Goal: Information Seeking & Learning: Learn about a topic

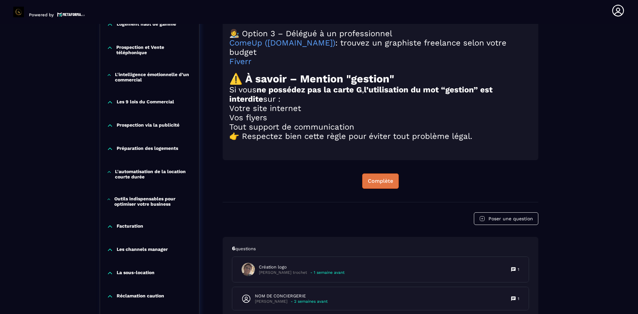
scroll to position [767, 0]
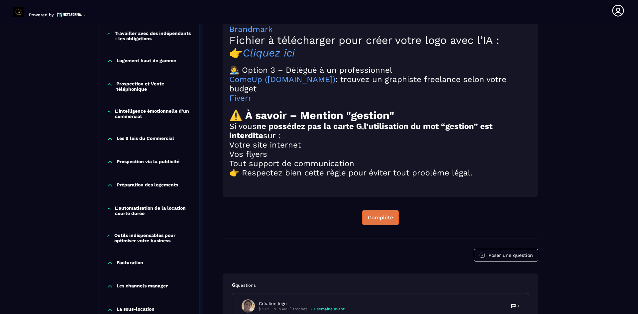
click at [387, 219] on div "Complète" at bounding box center [380, 217] width 25 height 7
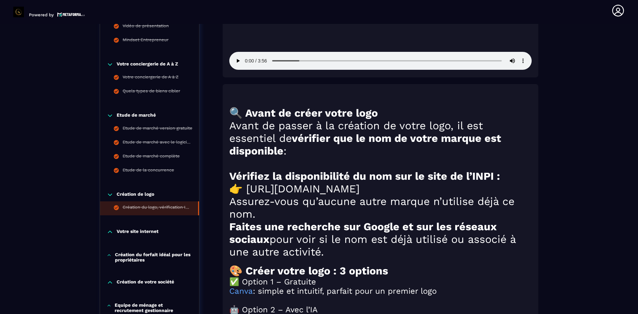
scroll to position [568, 0]
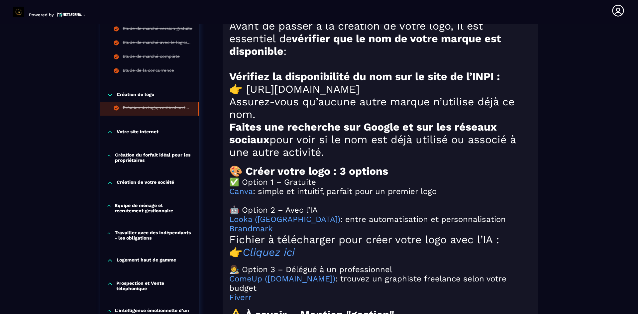
click at [138, 134] on p "Votre site internet" at bounding box center [138, 132] width 42 height 7
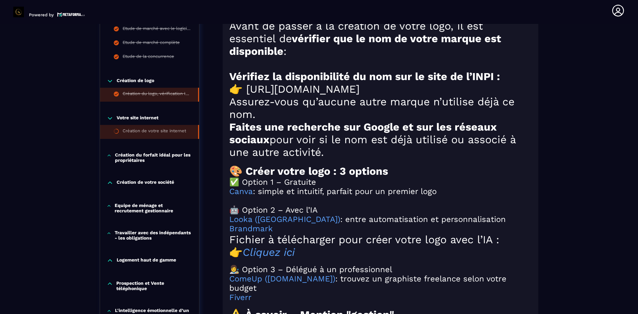
click at [152, 136] on div "Création de votre site internet" at bounding box center [154, 131] width 63 height 7
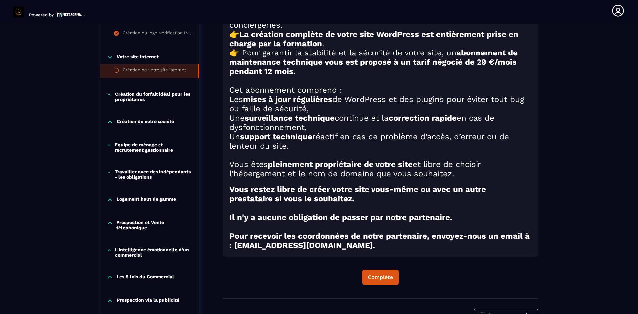
scroll to position [435, 0]
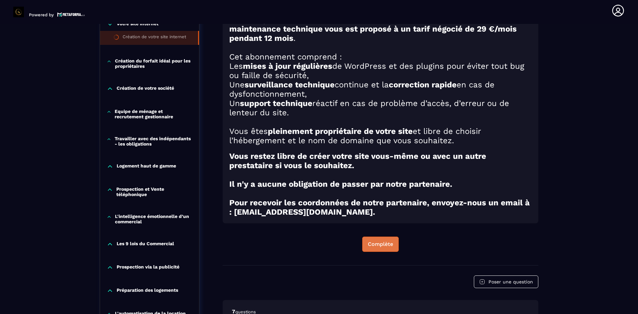
click at [377, 247] on div "Complète" at bounding box center [380, 244] width 25 height 7
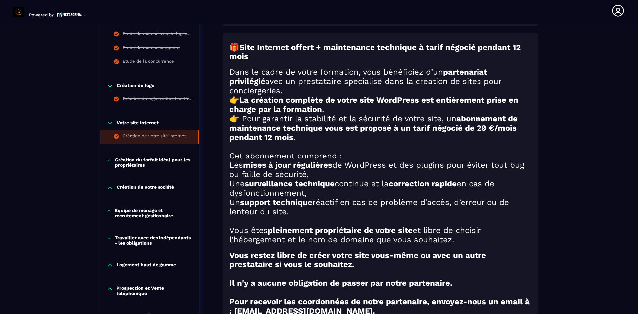
scroll to position [335, 0]
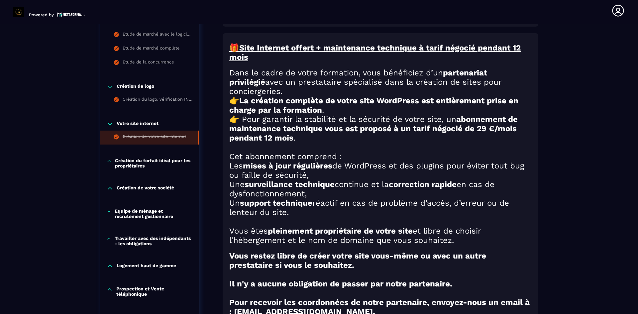
click at [161, 161] on p "Création du forfait idéal pour les propriétaires" at bounding box center [153, 163] width 77 height 11
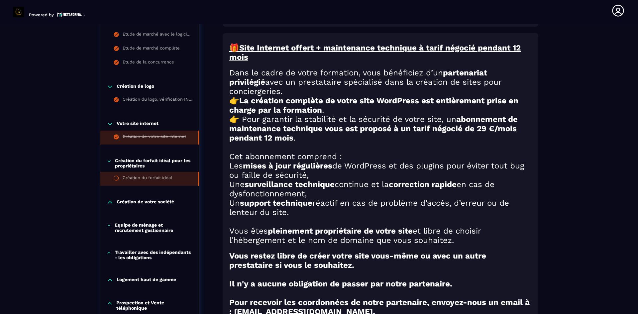
click at [163, 177] on div "Création du forfait idéal" at bounding box center [148, 178] width 50 height 7
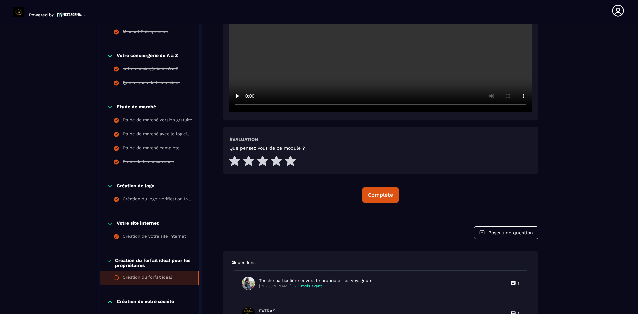
scroll to position [335, 0]
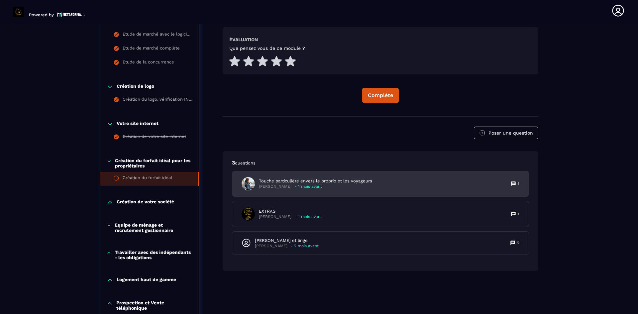
click at [350, 180] on p "Touche particulière envers le proprio et les voyageurs" at bounding box center [315, 181] width 113 height 6
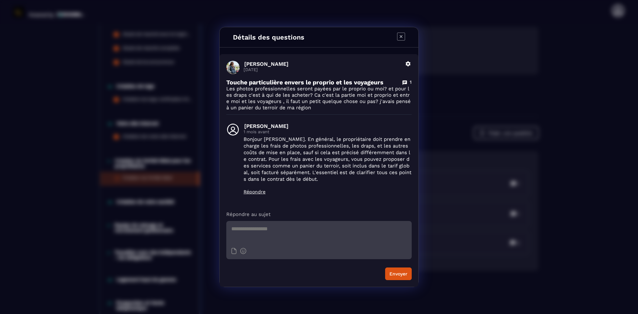
click at [404, 36] on icon "Modal window" at bounding box center [401, 37] width 8 height 8
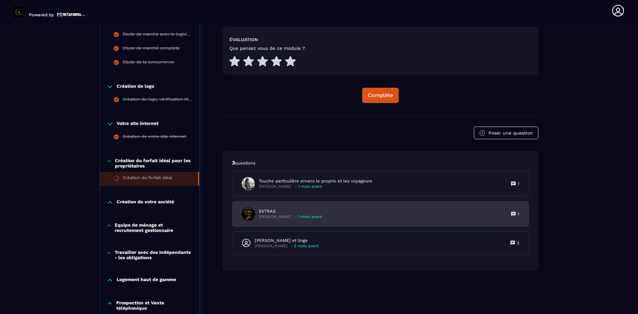
click at [281, 214] on p "EXTRAS" at bounding box center [290, 211] width 63 height 6
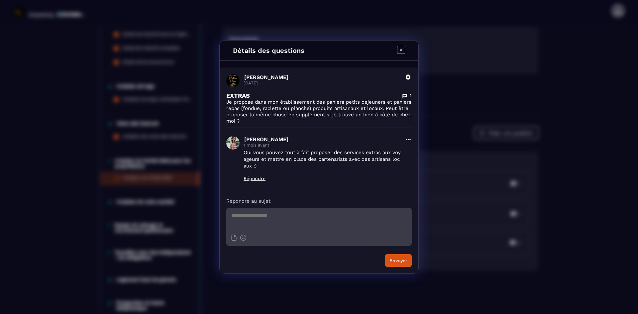
click at [400, 49] on icon "Modal window" at bounding box center [401, 50] width 8 height 8
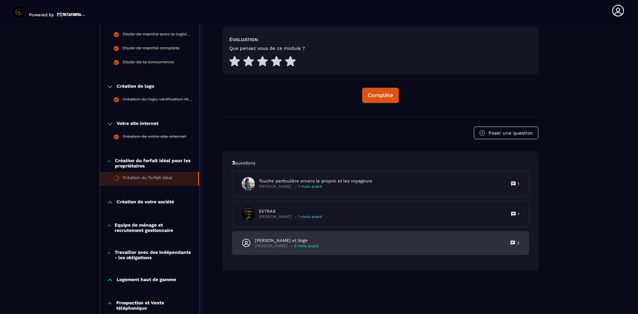
click at [284, 240] on p "[PERSON_NAME] et linge" at bounding box center [287, 241] width 64 height 6
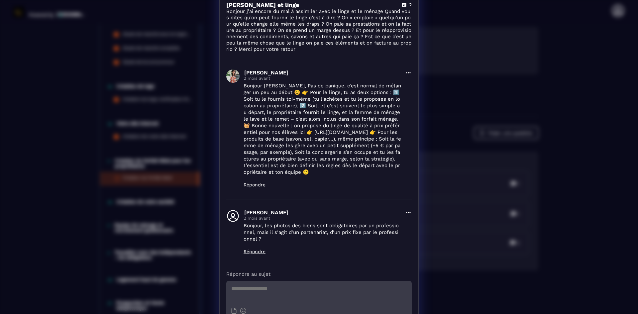
scroll to position [0, 0]
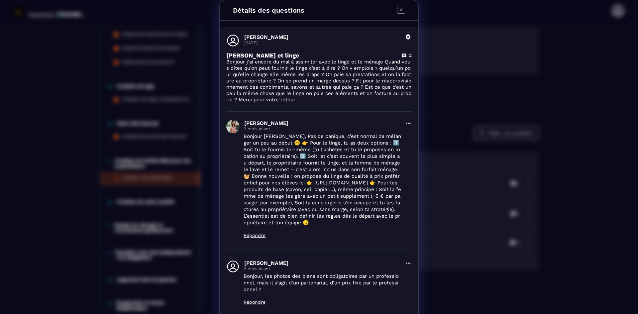
click at [397, 9] on icon "Modal window" at bounding box center [401, 10] width 8 height 8
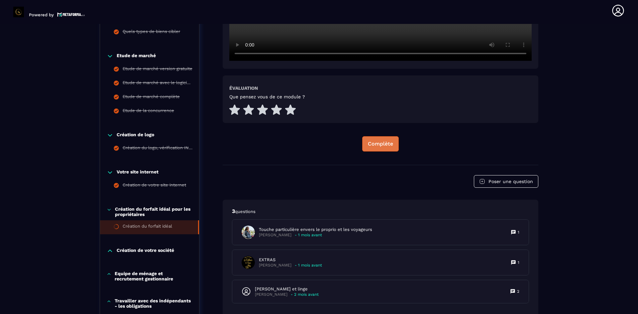
scroll to position [302, 0]
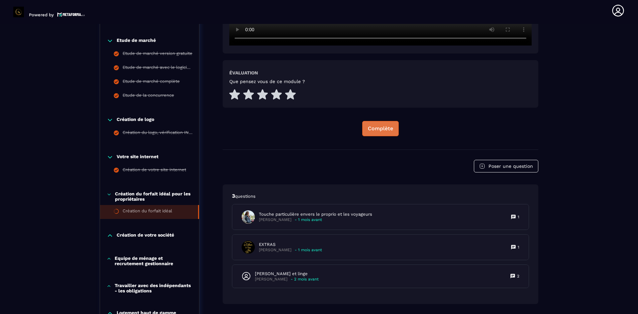
click at [374, 130] on div "Complète" at bounding box center [380, 128] width 25 height 7
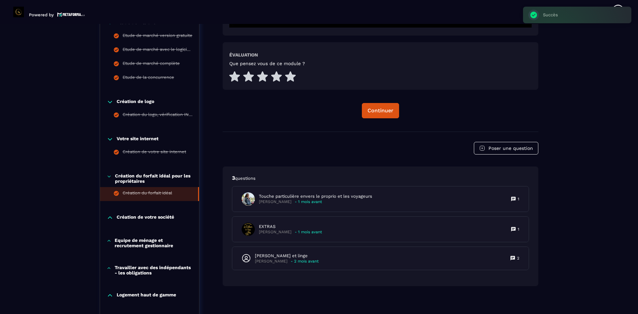
scroll to position [335, 0]
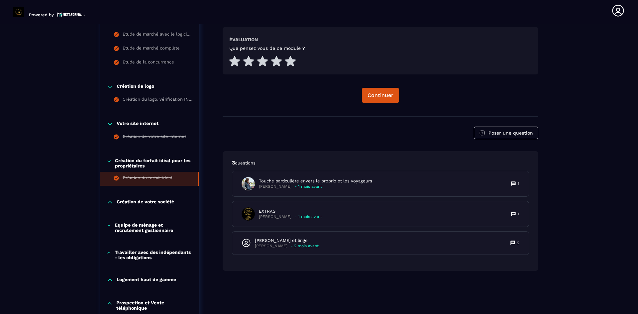
click at [157, 203] on p "Création de votre société" at bounding box center [145, 202] width 57 height 7
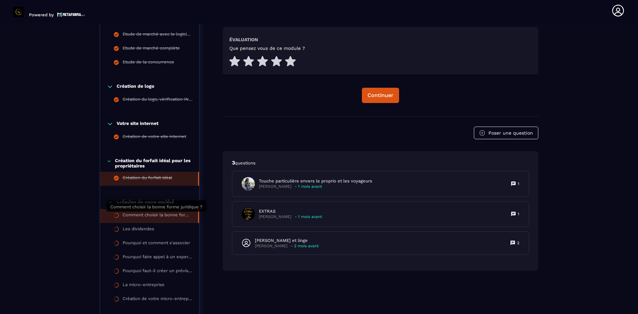
click at [171, 215] on div "Comment choisir la bonne forme juridique ?" at bounding box center [157, 215] width 69 height 7
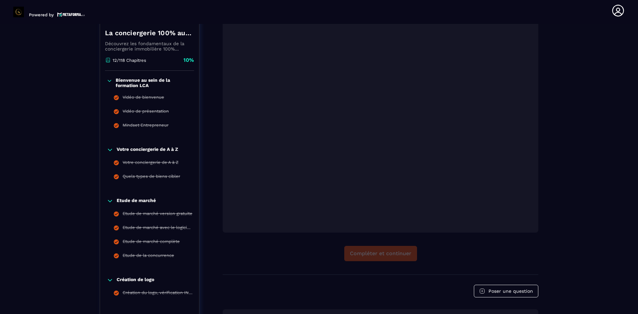
scroll to position [102, 0]
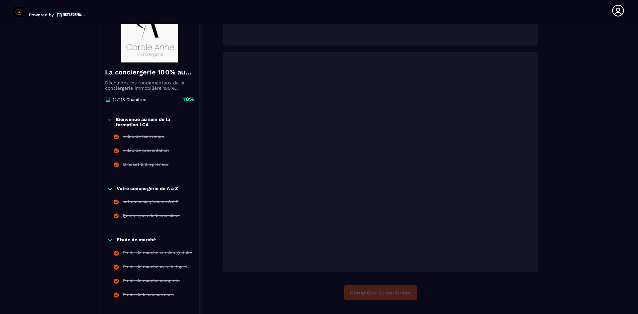
click at [389, 296] on div "Compléter et continuer" at bounding box center [381, 292] width 316 height 15
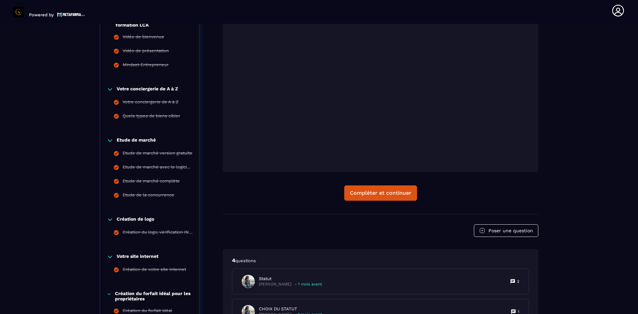
scroll to position [169, 0]
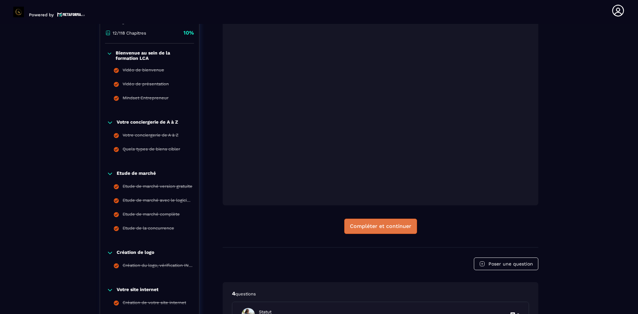
click at [373, 227] on div "Compléter et continuer" at bounding box center [380, 226] width 61 height 7
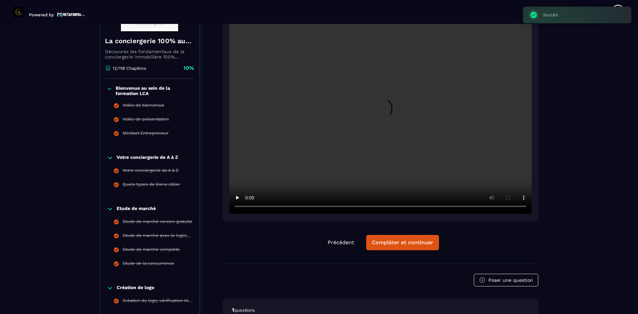
scroll to position [136, 0]
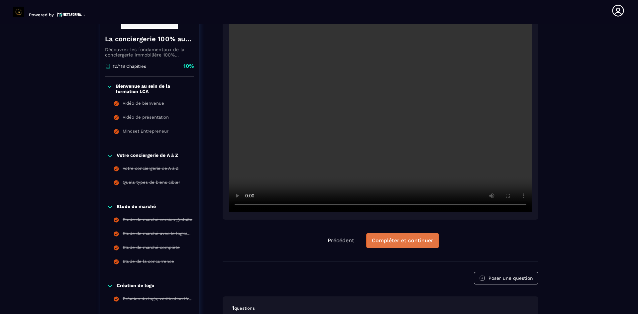
click at [388, 239] on div "Compléter et continuer" at bounding box center [402, 240] width 61 height 7
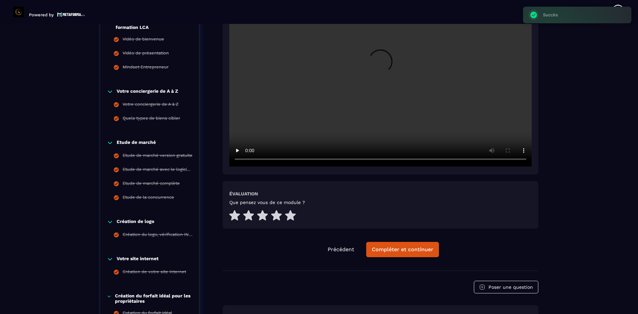
scroll to position [202, 0]
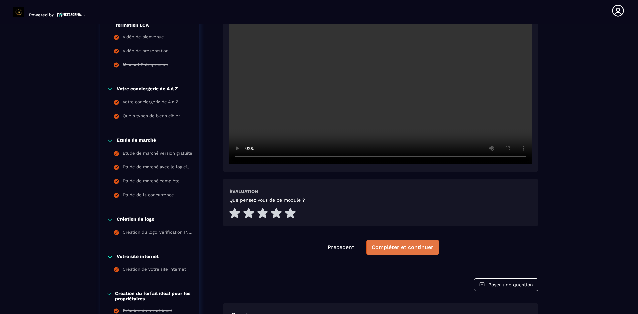
click at [395, 246] on div "Compléter et continuer" at bounding box center [402, 247] width 61 height 7
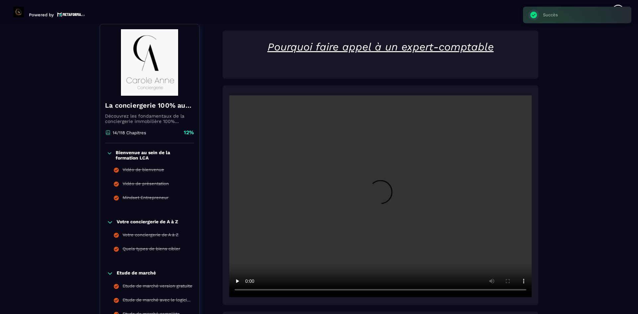
scroll to position [169, 0]
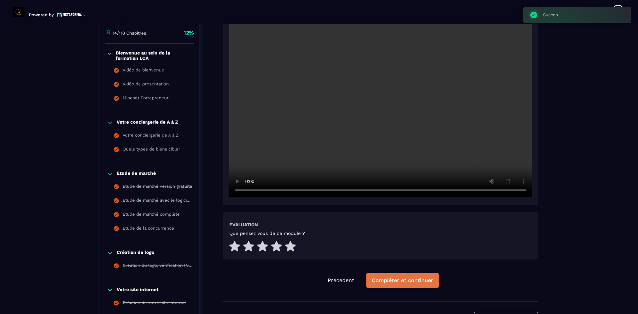
click at [401, 280] on div "Compléter et continuer" at bounding box center [402, 280] width 61 height 7
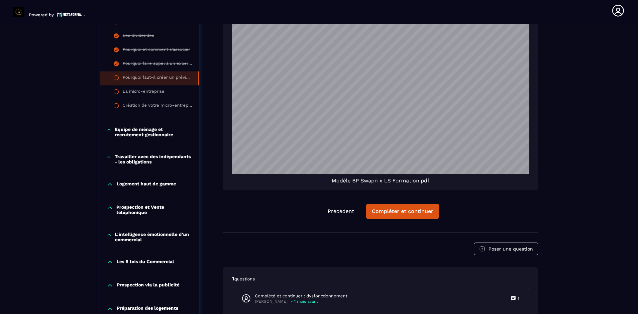
scroll to position [631, 0]
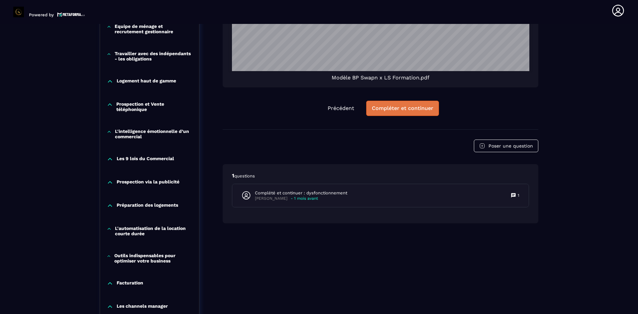
click at [390, 106] on div "Compléter et continuer" at bounding box center [402, 108] width 61 height 7
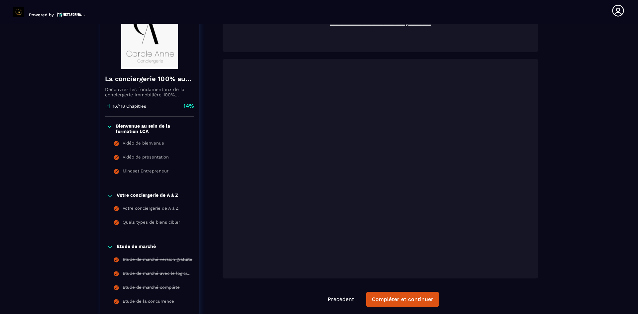
scroll to position [235, 0]
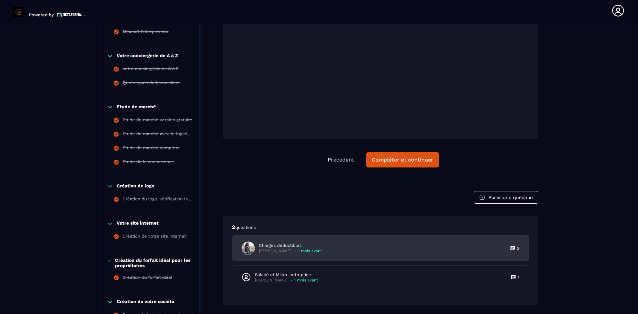
click at [302, 245] on p "Charges déductibles" at bounding box center [290, 246] width 63 height 6
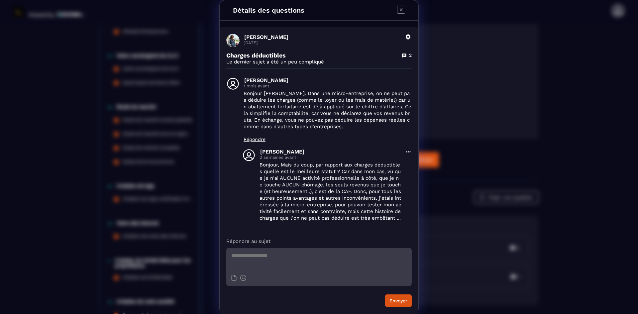
click at [400, 11] on icon "Modal window" at bounding box center [401, 10] width 8 height 8
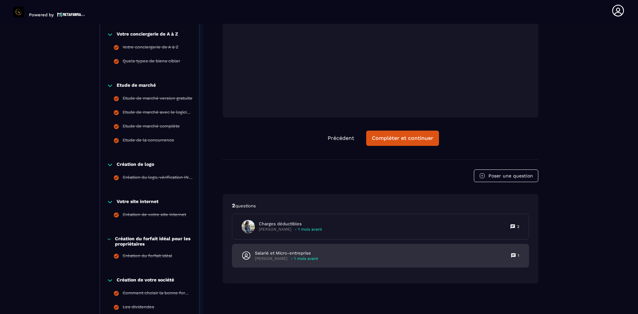
scroll to position [269, 0]
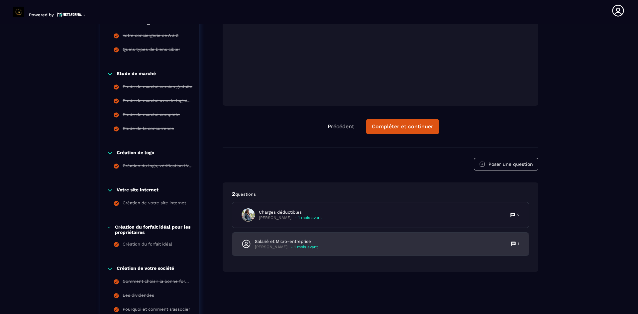
click at [298, 244] on p "Salarié et Micro-entreprise" at bounding box center [286, 242] width 63 height 6
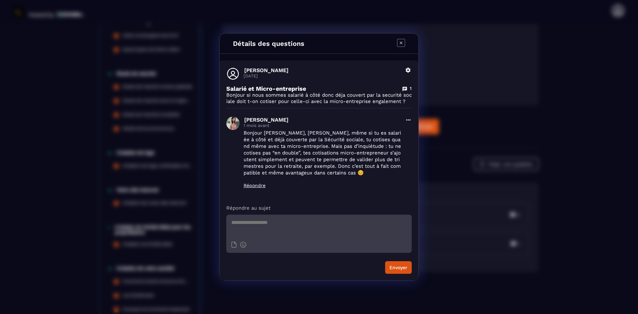
click at [401, 45] on icon "Modal window" at bounding box center [401, 43] width 8 height 8
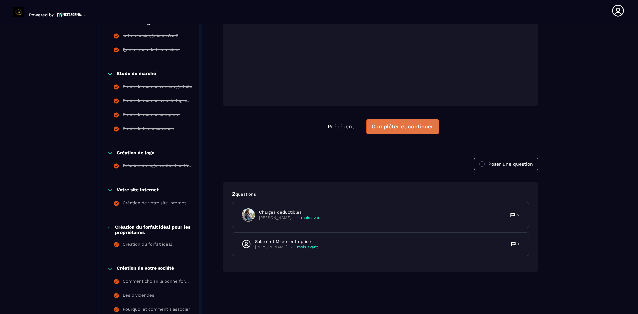
click at [396, 125] on div "Compléter et continuer" at bounding box center [402, 126] width 61 height 7
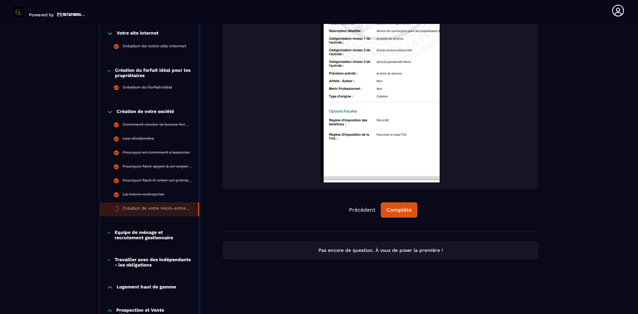
scroll to position [465, 0]
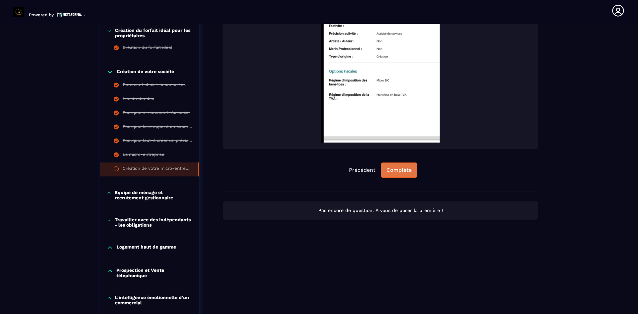
click at [404, 172] on div "Complète" at bounding box center [399, 170] width 25 height 7
click at [404, 172] on div "Continuer" at bounding box center [399, 170] width 26 height 7
click at [397, 169] on div "Continuer" at bounding box center [399, 170] width 26 height 7
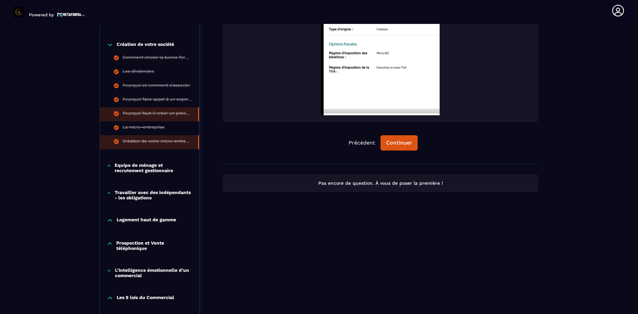
scroll to position [499, 0]
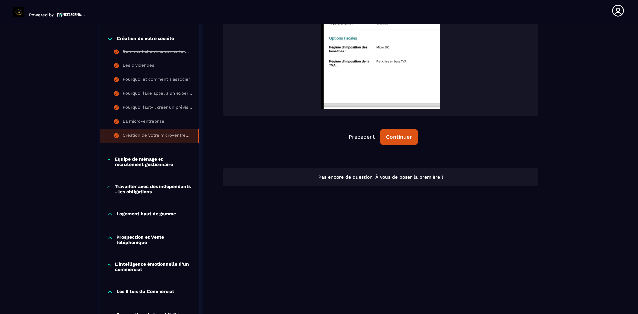
click at [149, 162] on p "Equipe de ménage et recrutement gestionnaire" at bounding box center [154, 162] width 78 height 11
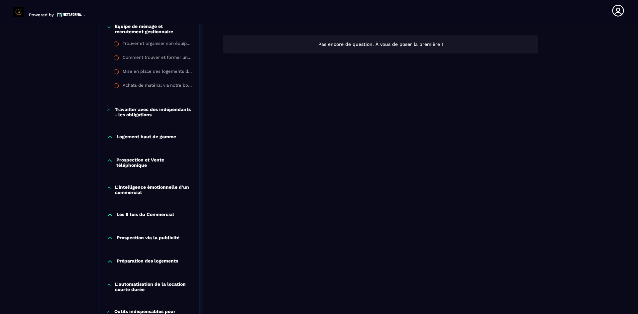
scroll to position [665, 0]
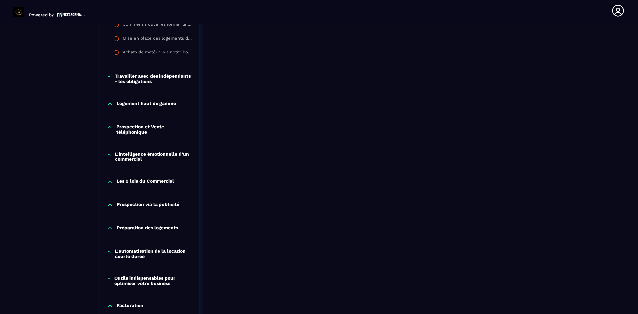
click at [155, 181] on p "Les 9 lois du Commercial" at bounding box center [145, 181] width 57 height 7
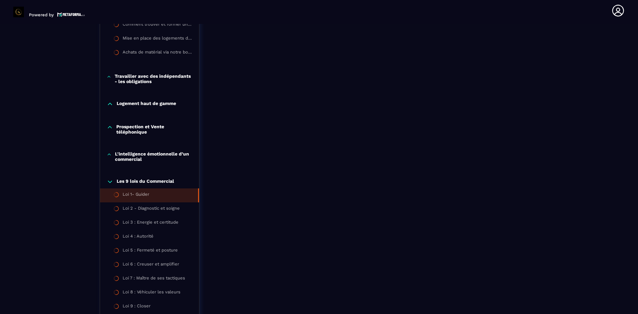
click at [158, 194] on li "Loi 1- Guider" at bounding box center [149, 195] width 99 height 14
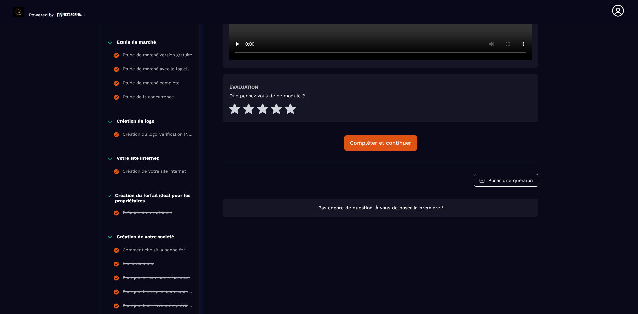
scroll to position [302, 0]
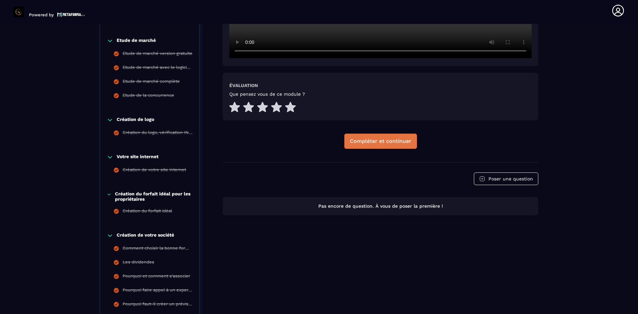
click at [391, 142] on div "Compléter et continuer" at bounding box center [380, 141] width 61 height 7
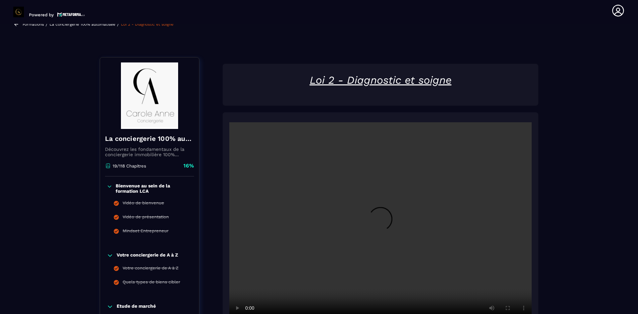
scroll to position [169, 0]
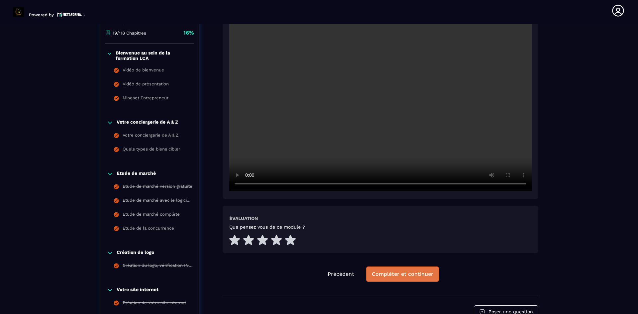
click at [406, 272] on div "Compléter et continuer" at bounding box center [402, 274] width 61 height 7
click at [400, 277] on div "Compléter et continuer" at bounding box center [402, 274] width 61 height 7
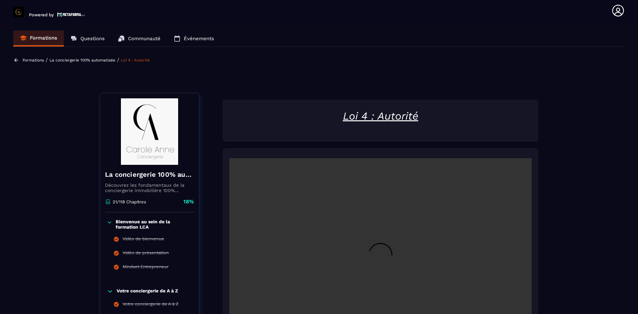
scroll to position [166, 0]
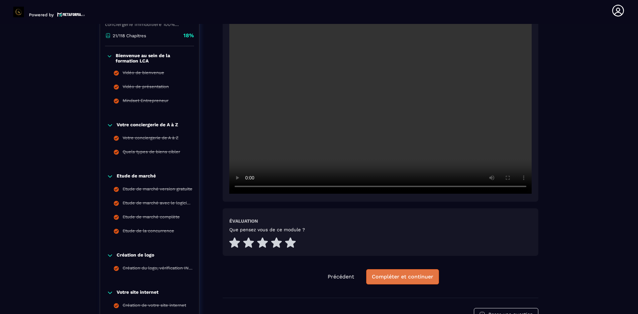
click at [405, 272] on button "Compléter et continuer" at bounding box center [402, 276] width 73 height 15
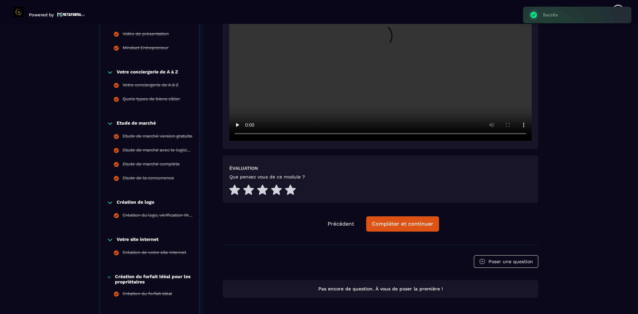
scroll to position [235, 0]
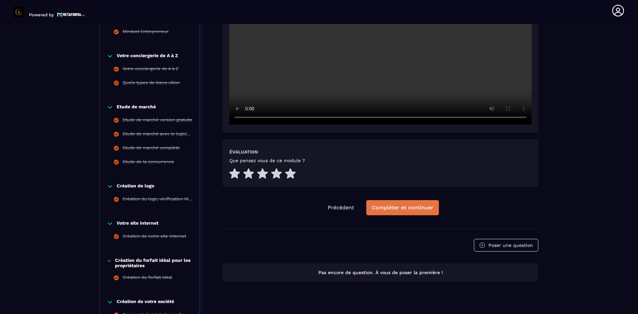
click at [406, 207] on div "Compléter et continuer" at bounding box center [402, 207] width 61 height 7
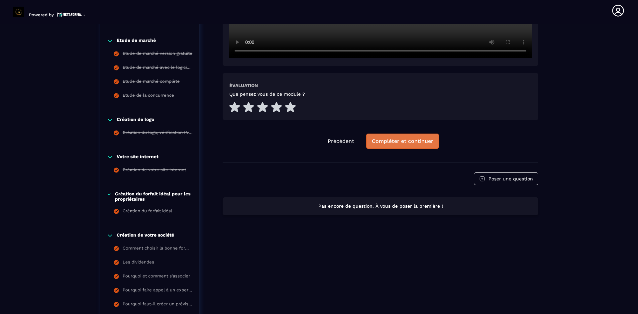
click at [405, 143] on div "Compléter et continuer" at bounding box center [402, 141] width 61 height 7
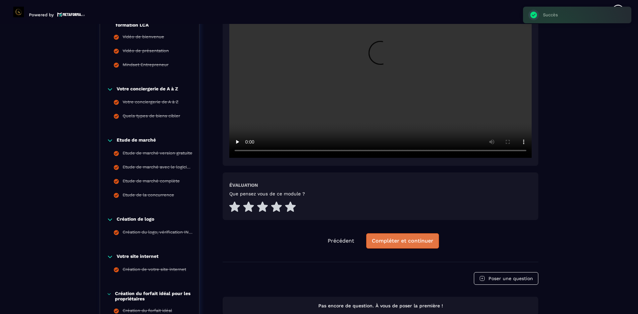
click at [412, 241] on div "Compléter et continuer" at bounding box center [402, 241] width 61 height 7
click at [408, 240] on div "Compléter et continuer" at bounding box center [402, 241] width 61 height 7
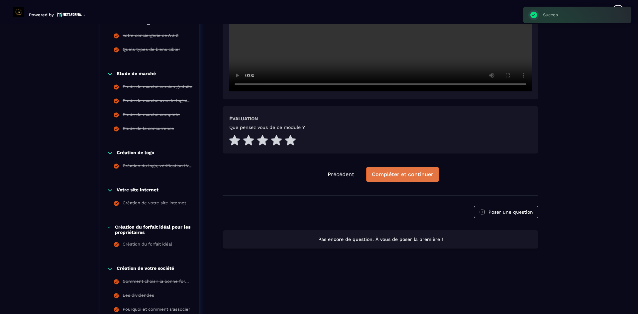
click at [405, 176] on div "Compléter et continuer" at bounding box center [402, 174] width 61 height 7
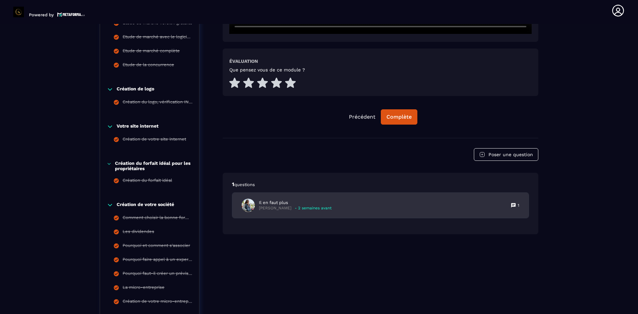
click at [282, 207] on p "[PERSON_NAME]" at bounding box center [275, 208] width 33 height 5
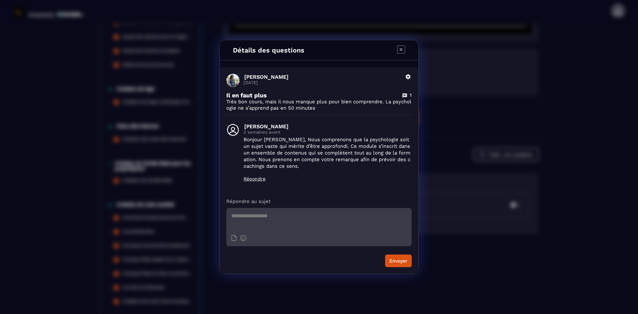
click at [402, 51] on icon "Modal window" at bounding box center [401, 50] width 8 height 8
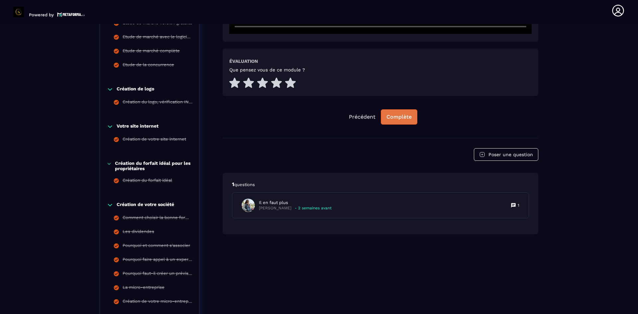
click at [399, 119] on div "Complète" at bounding box center [399, 117] width 25 height 7
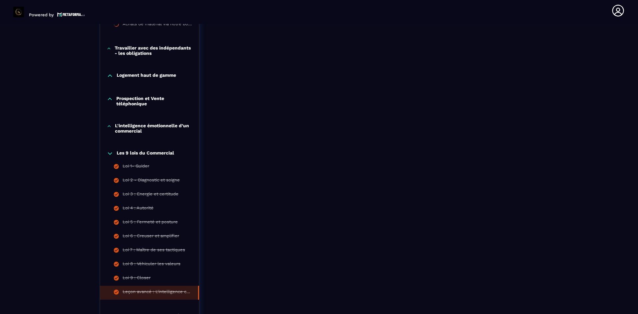
scroll to position [682, 0]
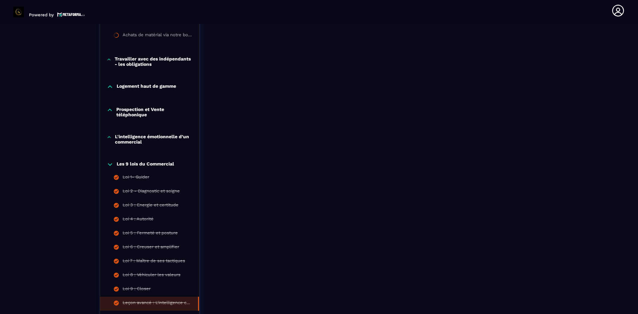
click at [161, 139] on p "L'intelligence émotionnelle d’un commercial" at bounding box center [153, 139] width 77 height 11
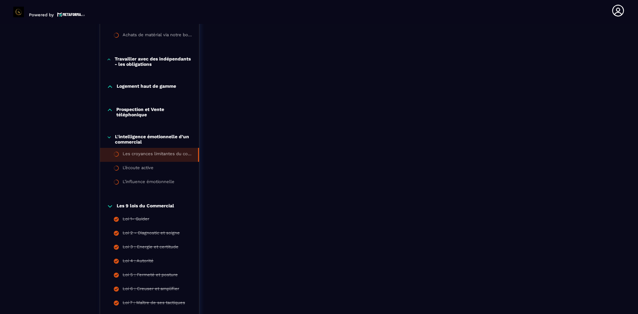
click at [161, 152] on div "Les croyances limitantes du commercial" at bounding box center [157, 154] width 69 height 7
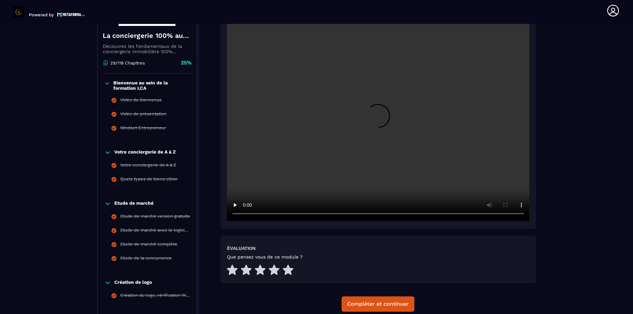
scroll to position [235, 0]
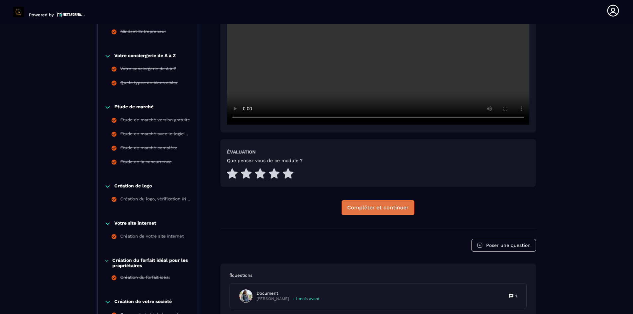
click at [393, 205] on div "Compléter et continuer" at bounding box center [377, 207] width 61 height 7
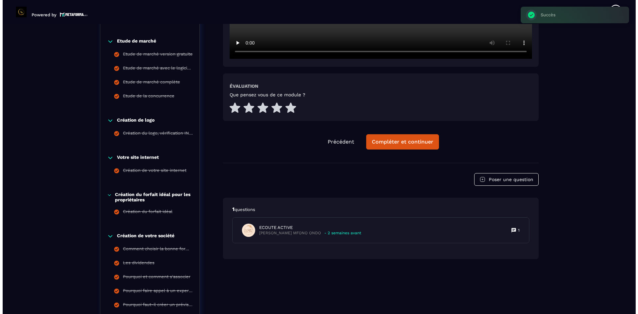
scroll to position [302, 0]
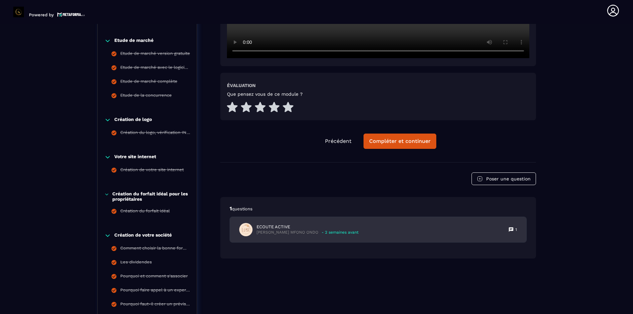
click at [278, 224] on div "ECOUTE ACTIVE [PERSON_NAME] MFONO ONDO - 2 semaines avant" at bounding box center [298, 229] width 119 height 13
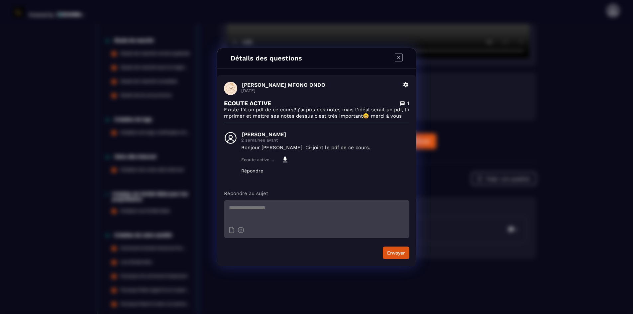
click at [399, 57] on icon "Modal window" at bounding box center [398, 57] width 3 height 3
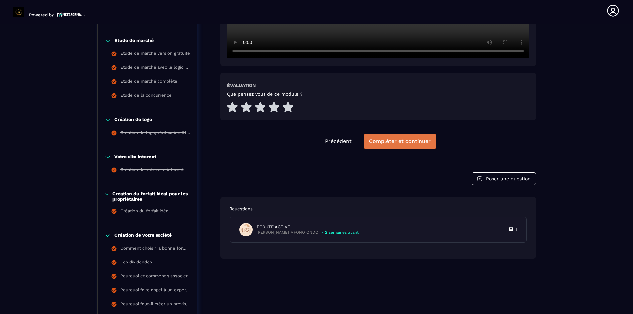
click at [389, 140] on div "Compléter et continuer" at bounding box center [399, 141] width 61 height 7
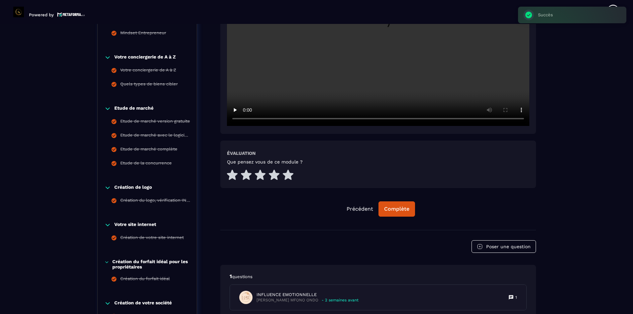
scroll to position [235, 0]
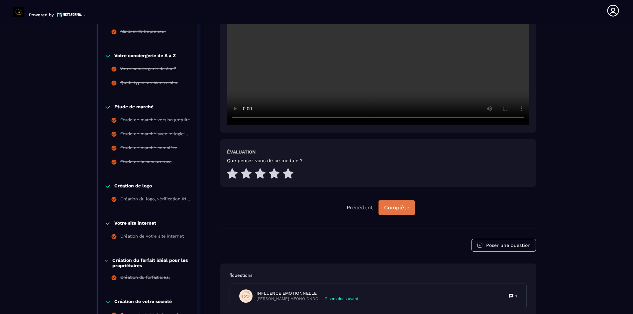
click at [401, 205] on div "Complète" at bounding box center [396, 207] width 25 height 7
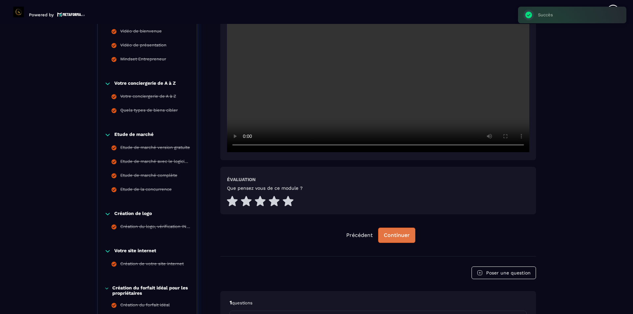
scroll to position [202, 0]
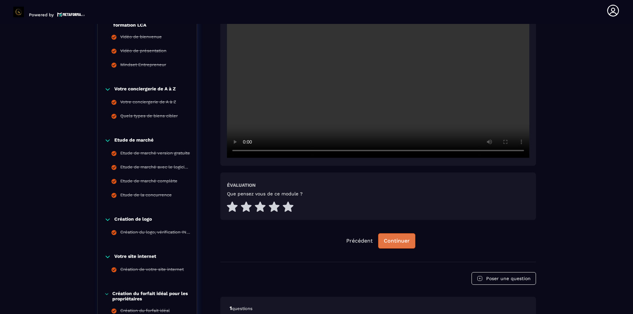
click at [399, 238] on div "Continuer" at bounding box center [397, 241] width 26 height 7
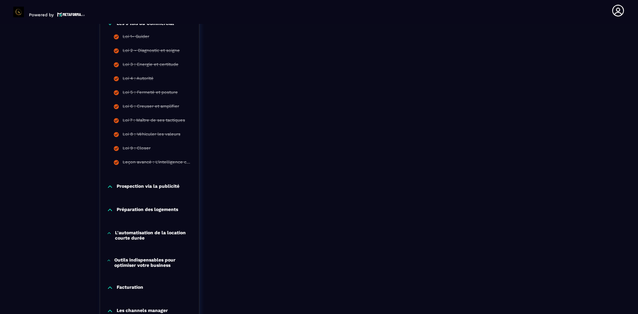
scroll to position [867, 0]
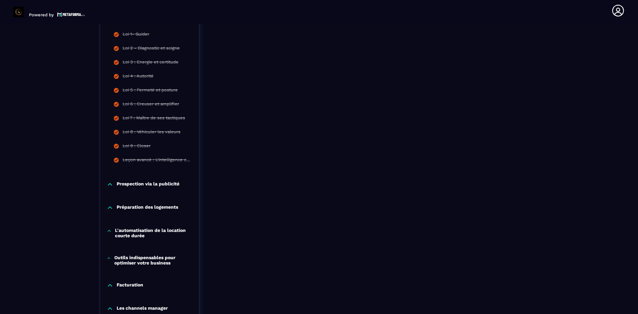
click at [157, 186] on p "Prospection via la publicité" at bounding box center [148, 184] width 63 height 7
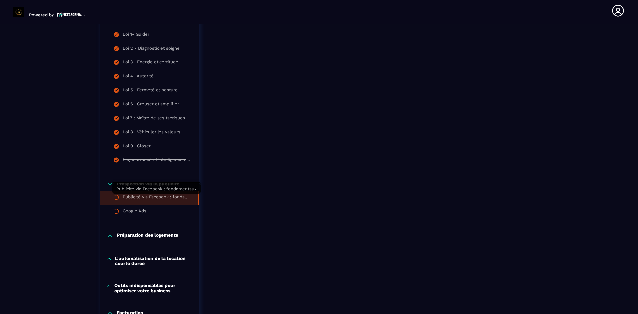
click at [159, 197] on div "Publicité via Facebook : fondamentaux" at bounding box center [157, 197] width 69 height 7
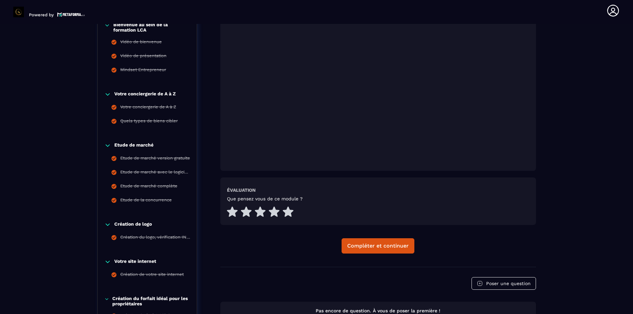
scroll to position [202, 0]
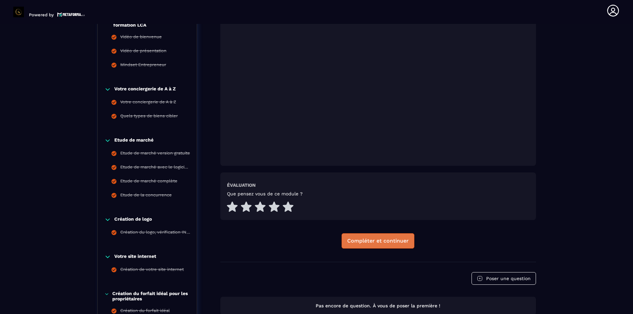
click at [390, 241] on div "Compléter et continuer" at bounding box center [377, 241] width 61 height 7
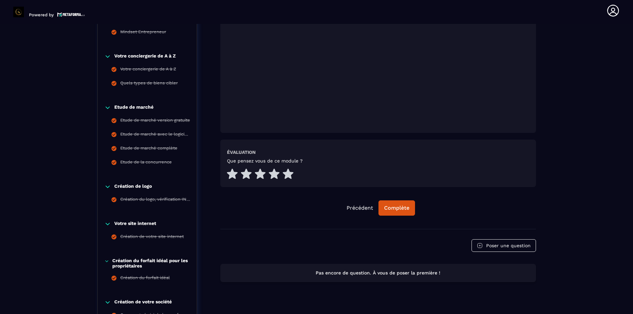
scroll to position [235, 0]
click at [410, 204] on button "Complète" at bounding box center [397, 207] width 37 height 15
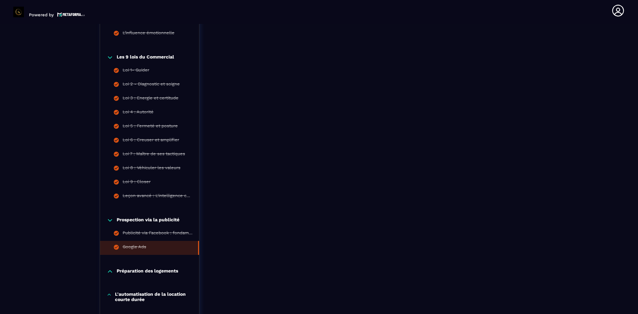
scroll to position [864, 0]
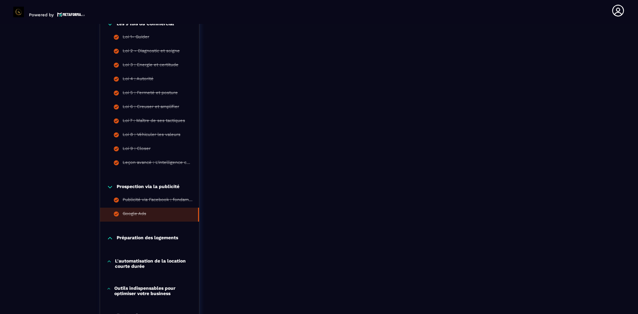
click at [133, 235] on p "Préparation des logements" at bounding box center [147, 238] width 61 height 7
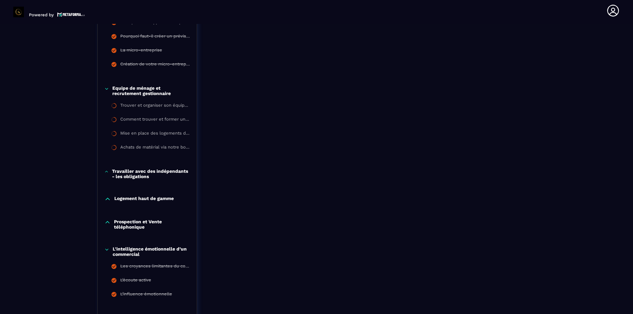
scroll to position [565, 0]
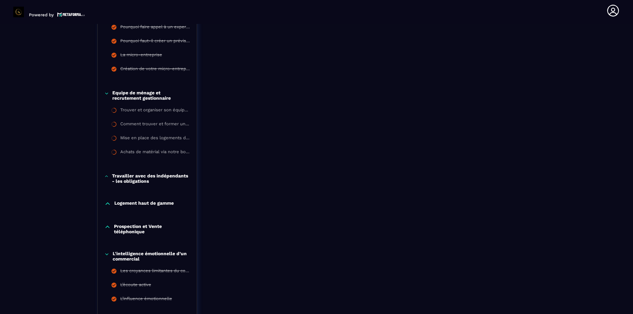
click at [145, 178] on p "Travailler avec des indépendants - les obligations" at bounding box center [151, 178] width 78 height 11
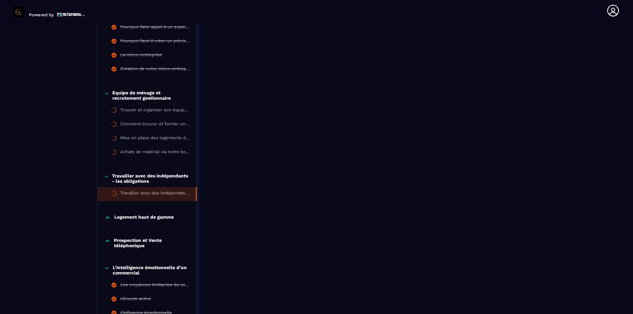
click at [147, 193] on div "Travailler avec des indépendants - les obligations" at bounding box center [154, 193] width 69 height 7
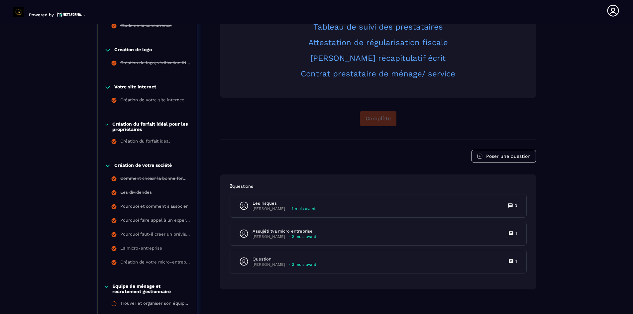
scroll to position [368, 0]
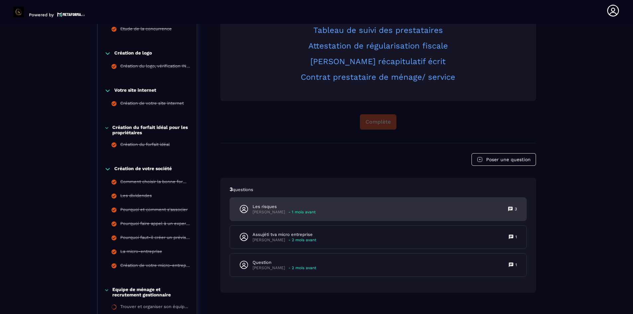
click at [285, 210] on div "[PERSON_NAME] - 1 mois avant" at bounding box center [284, 212] width 63 height 5
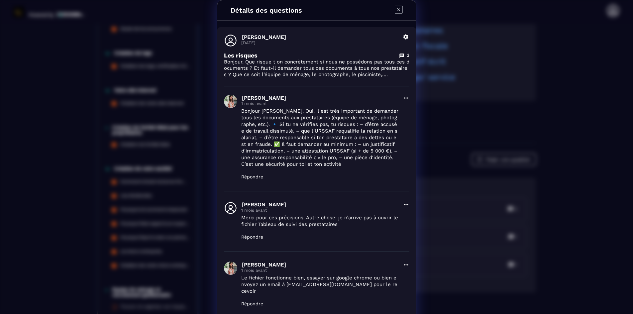
click at [395, 7] on icon "Modal window" at bounding box center [399, 10] width 8 height 8
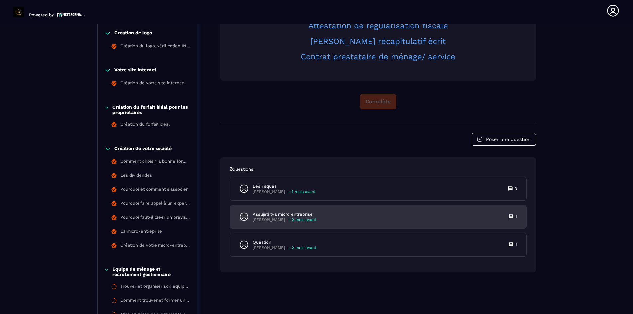
scroll to position [399, 0]
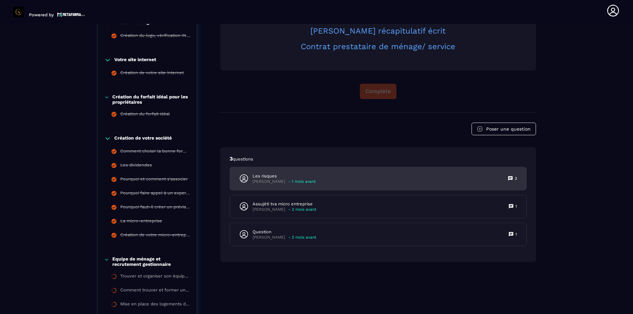
click at [278, 181] on p "[PERSON_NAME]" at bounding box center [269, 181] width 33 height 5
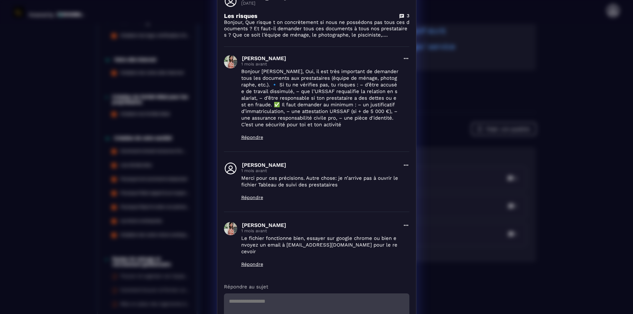
scroll to position [0, 0]
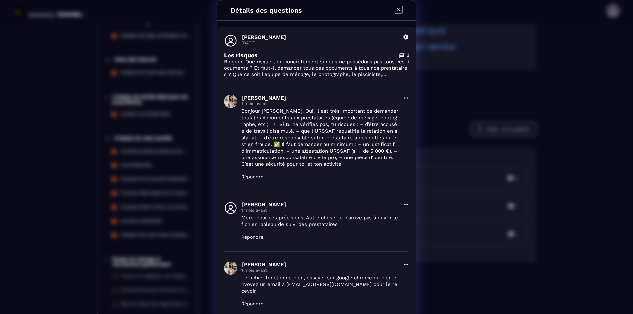
click at [400, 9] on icon "Modal window" at bounding box center [399, 10] width 8 height 8
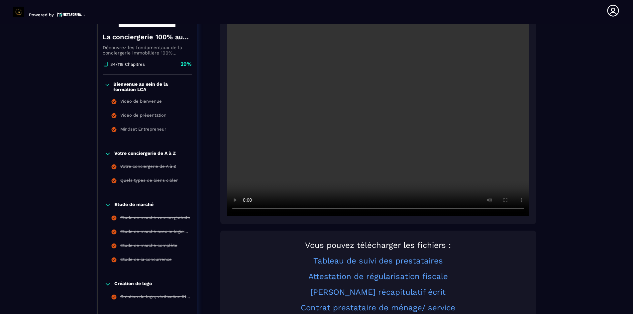
scroll to position [133, 0]
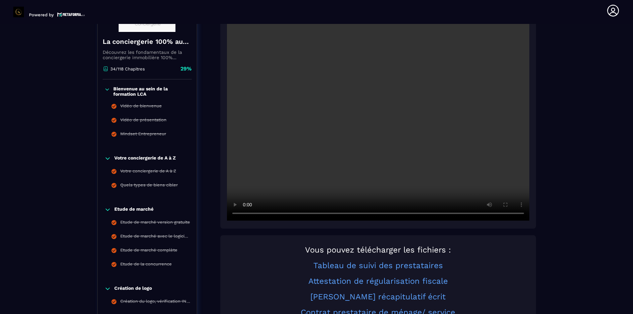
click at [481, 278] on h2 "Attestation de régularisation fiscale" at bounding box center [378, 281] width 302 height 9
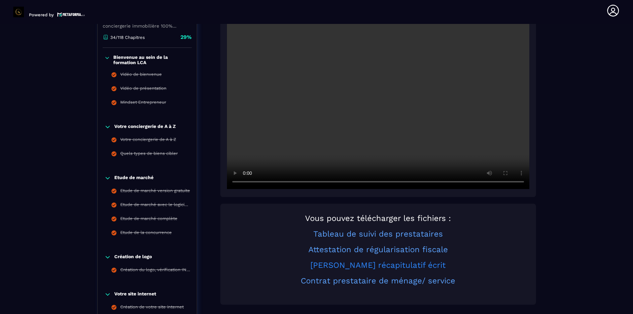
scroll to position [199, 0]
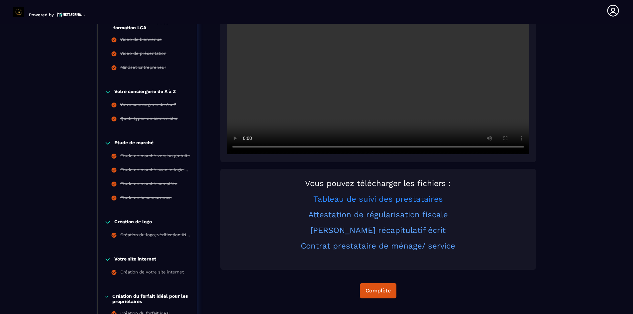
click at [359, 198] on link "Tableau de suivi des prestataires" at bounding box center [378, 198] width 130 height 9
click at [326, 216] on link "Attestation de régularisation fiscale" at bounding box center [378, 214] width 140 height 9
click at [353, 231] on link "[PERSON_NAME] récapitulatif écrit" at bounding box center [377, 230] width 135 height 9
click at [351, 245] on link "Contrat prestataire de ménage/ service" at bounding box center [378, 245] width 155 height 9
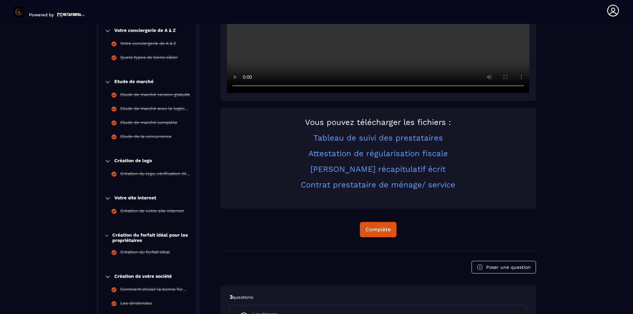
scroll to position [266, 0]
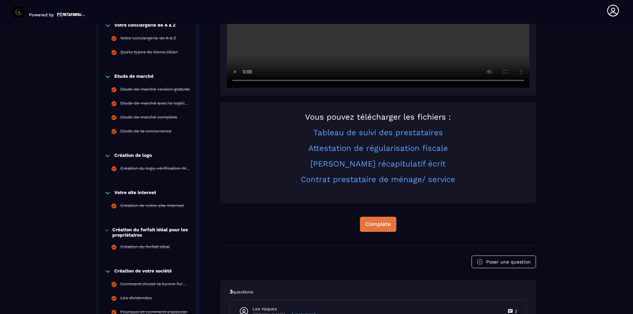
click at [374, 222] on div "Complète" at bounding box center [378, 224] width 25 height 7
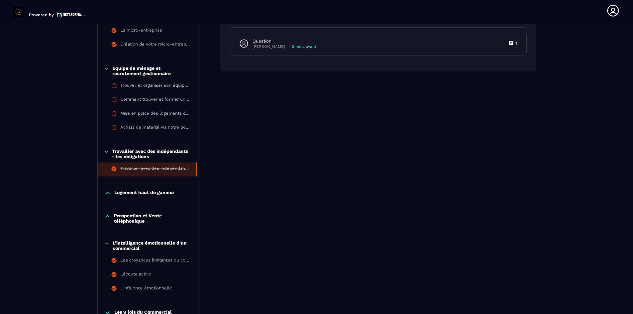
scroll to position [598, 0]
